Goal: Information Seeking & Learning: Learn about a topic

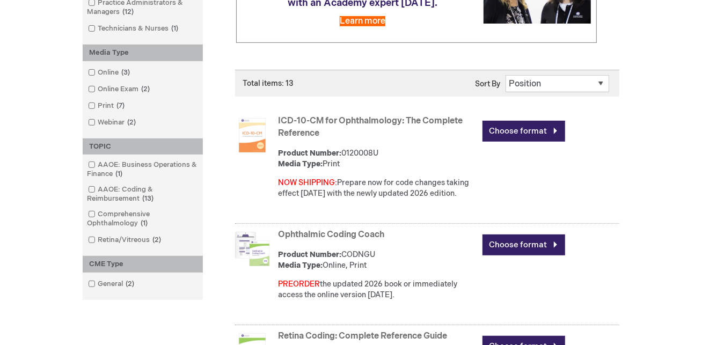
scroll to position [148, 0]
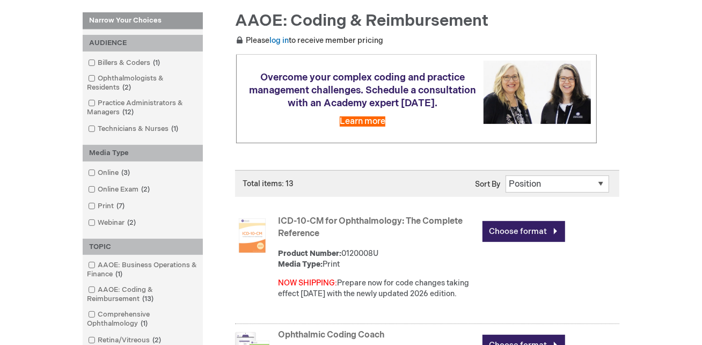
click at [601, 180] on select "Position Product Name : A to Z Product Name : Z to A Price : Low to High Price …" at bounding box center [558, 184] width 104 height 17
select select "newest_sort_date"
click at [506, 176] on select "Position Product Name : A to Z Product Name : Z to A Price : Low to High Price …" at bounding box center [558, 184] width 104 height 17
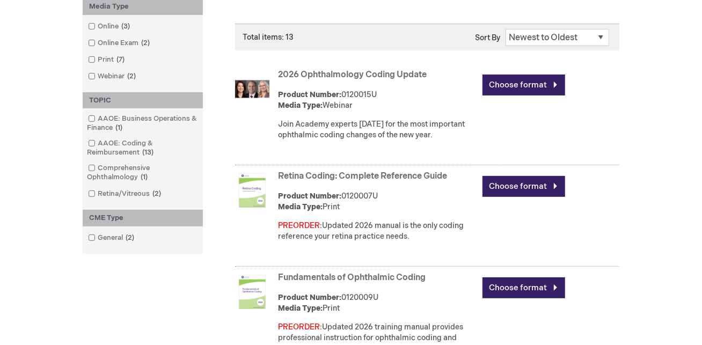
scroll to position [296, 0]
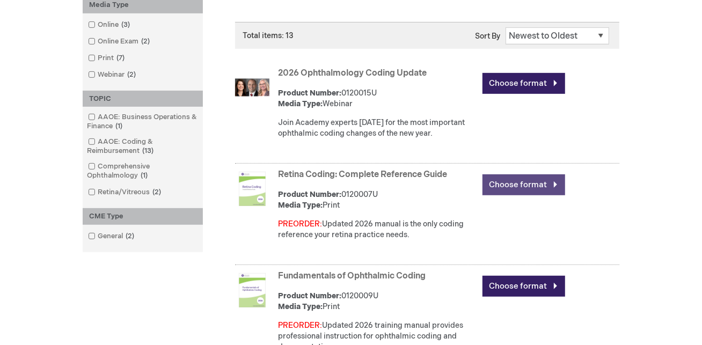
click at [511, 175] on link "Choose format" at bounding box center [524, 184] width 83 height 21
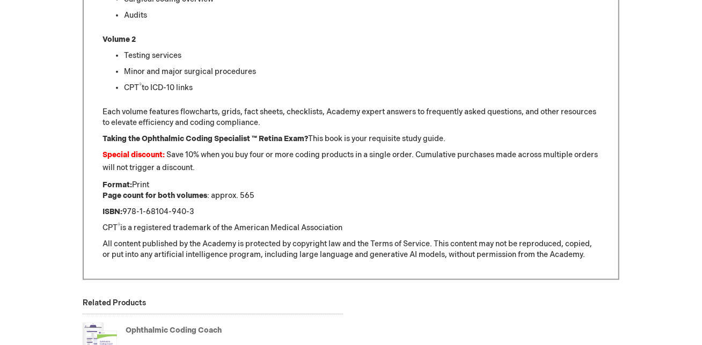
scroll to position [963, 0]
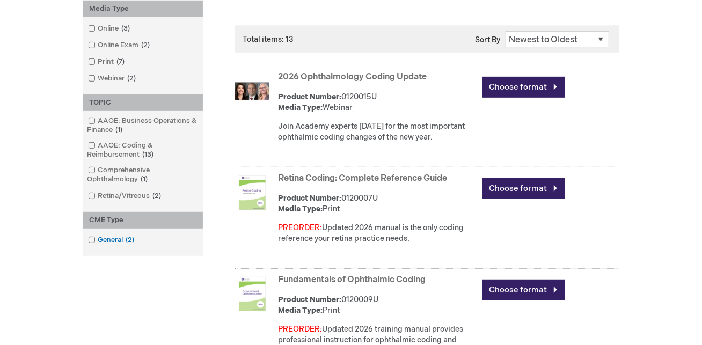
click at [98, 239] on span at bounding box center [98, 240] width 0 height 9
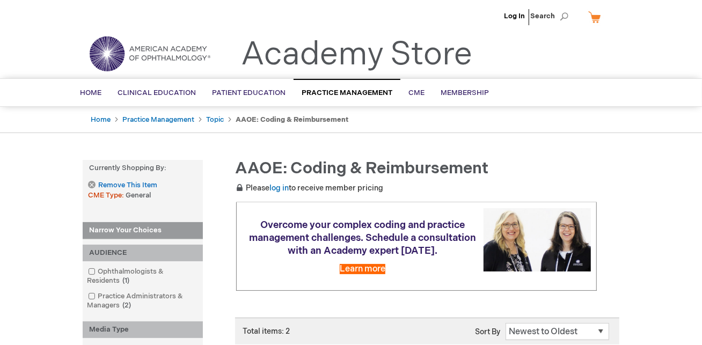
scroll to position [321, 0]
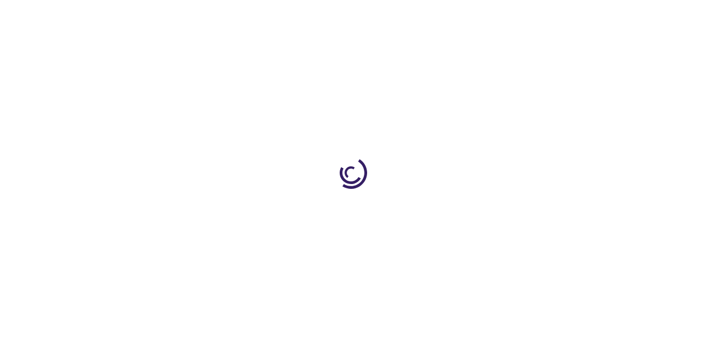
select select "newest_sort_date"
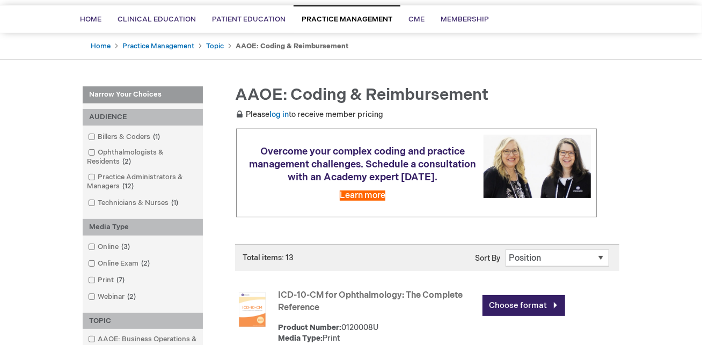
scroll to position [111, 0]
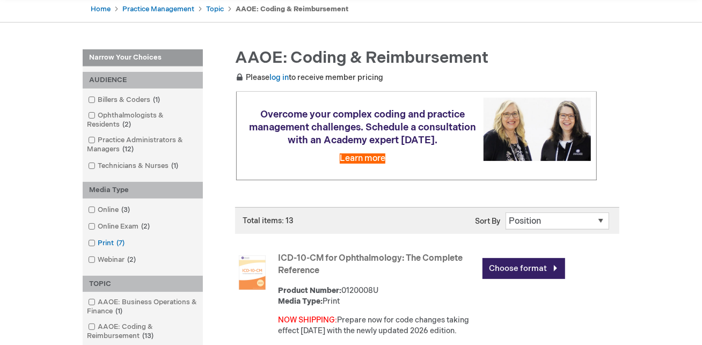
click at [98, 242] on span at bounding box center [98, 243] width 0 height 9
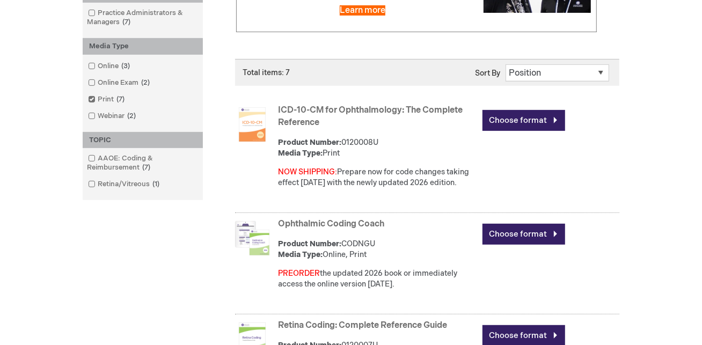
scroll to position [259, 0]
click at [98, 64] on span at bounding box center [98, 66] width 0 height 9
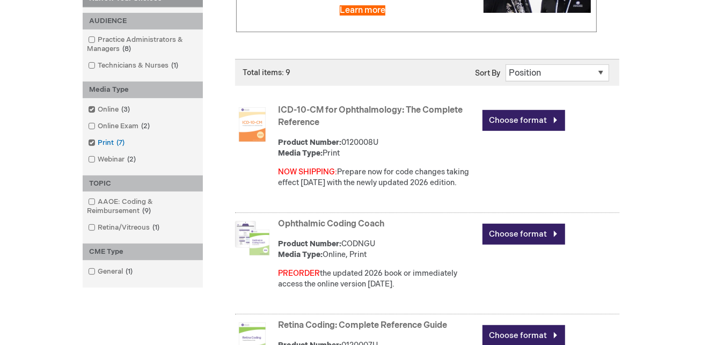
click at [98, 140] on span at bounding box center [98, 143] width 0 height 9
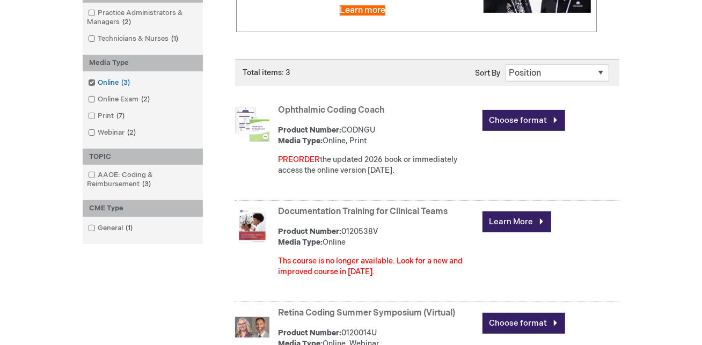
click at [98, 78] on span at bounding box center [98, 82] width 0 height 9
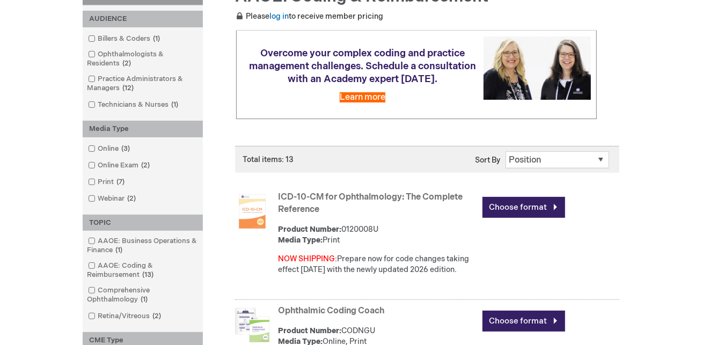
scroll to position [98, 0]
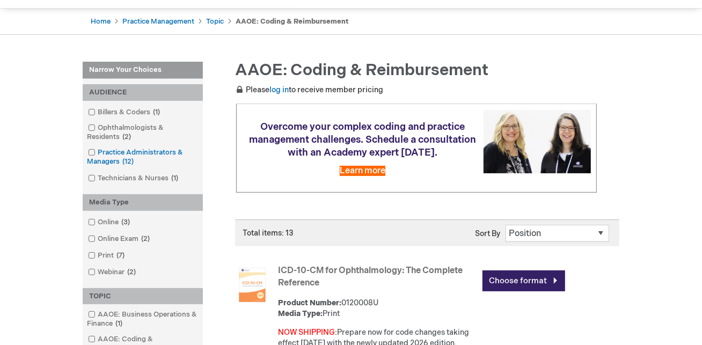
click at [98, 150] on span at bounding box center [98, 152] width 0 height 9
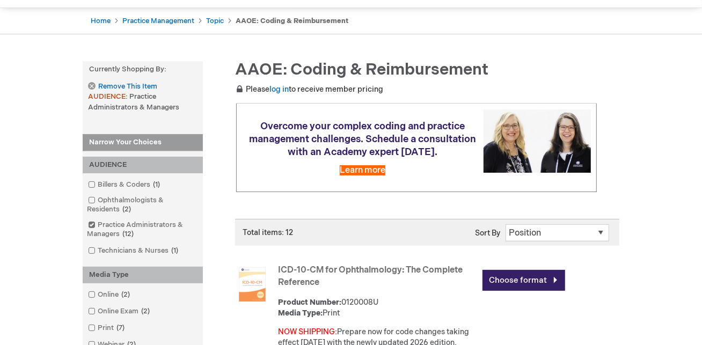
scroll to position [61, 0]
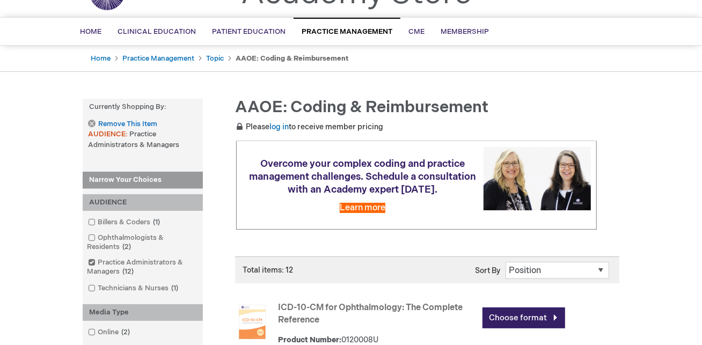
click at [98, 223] on span at bounding box center [98, 222] width 0 height 9
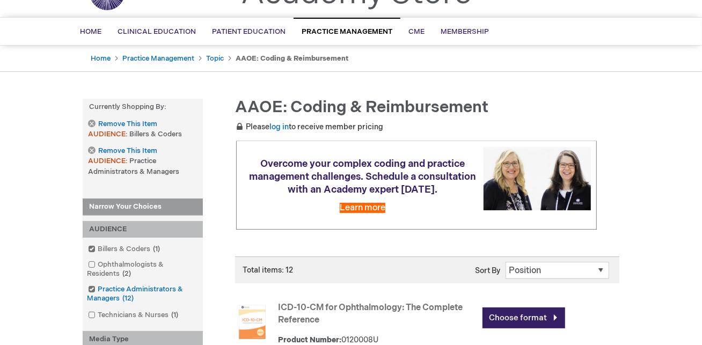
click at [98, 287] on span at bounding box center [98, 289] width 0 height 9
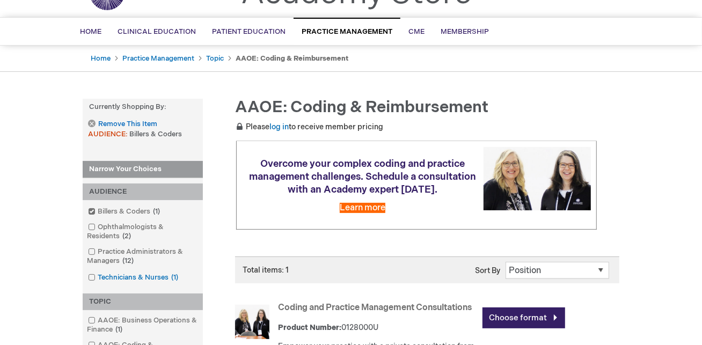
scroll to position [98, 0]
